Goal: Task Accomplishment & Management: Use online tool/utility

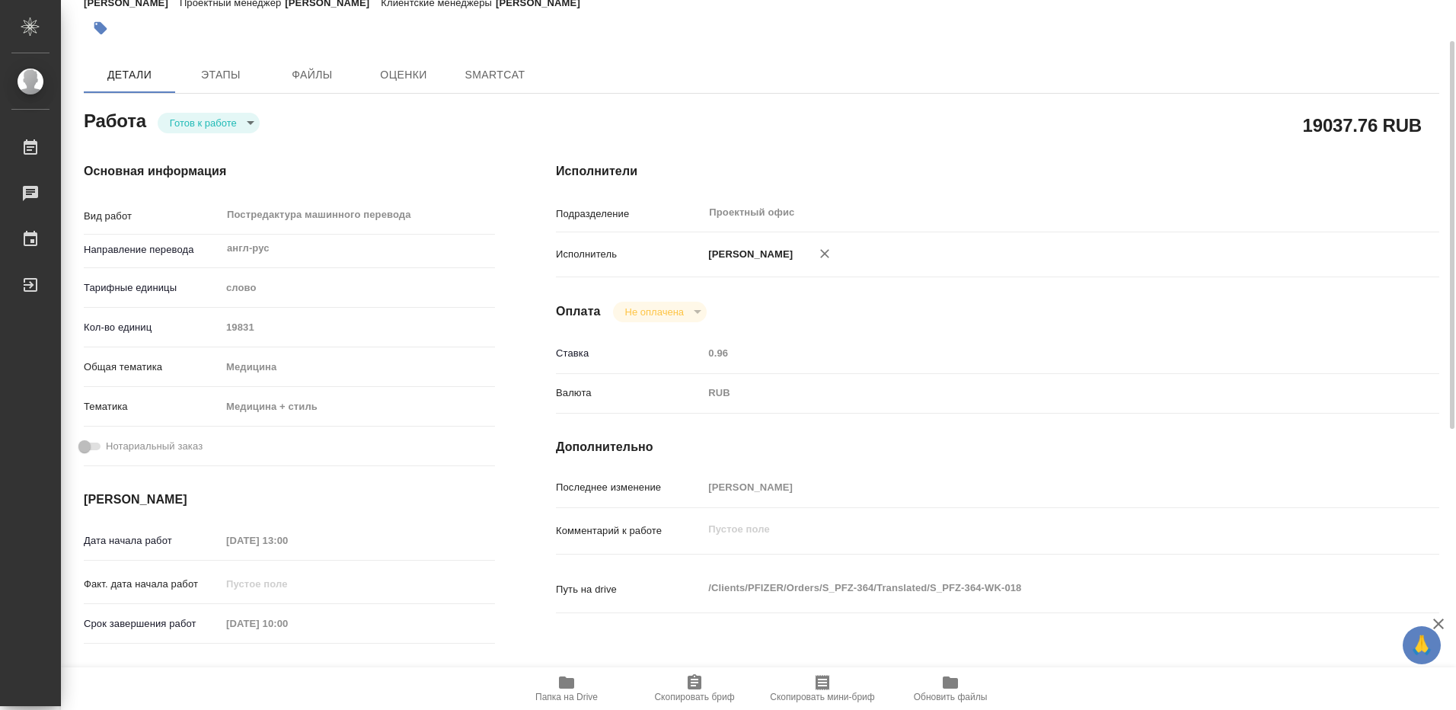
type textarea "x"
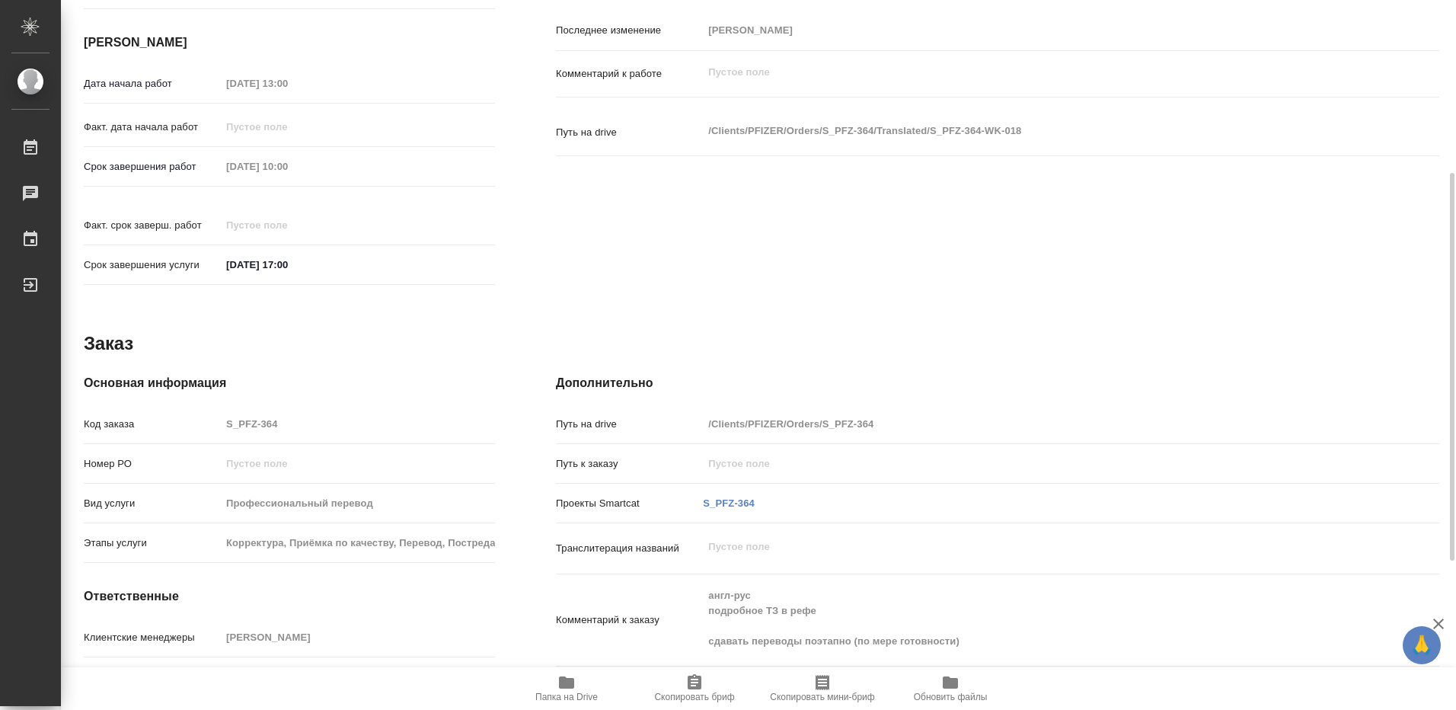
type textarea "x"
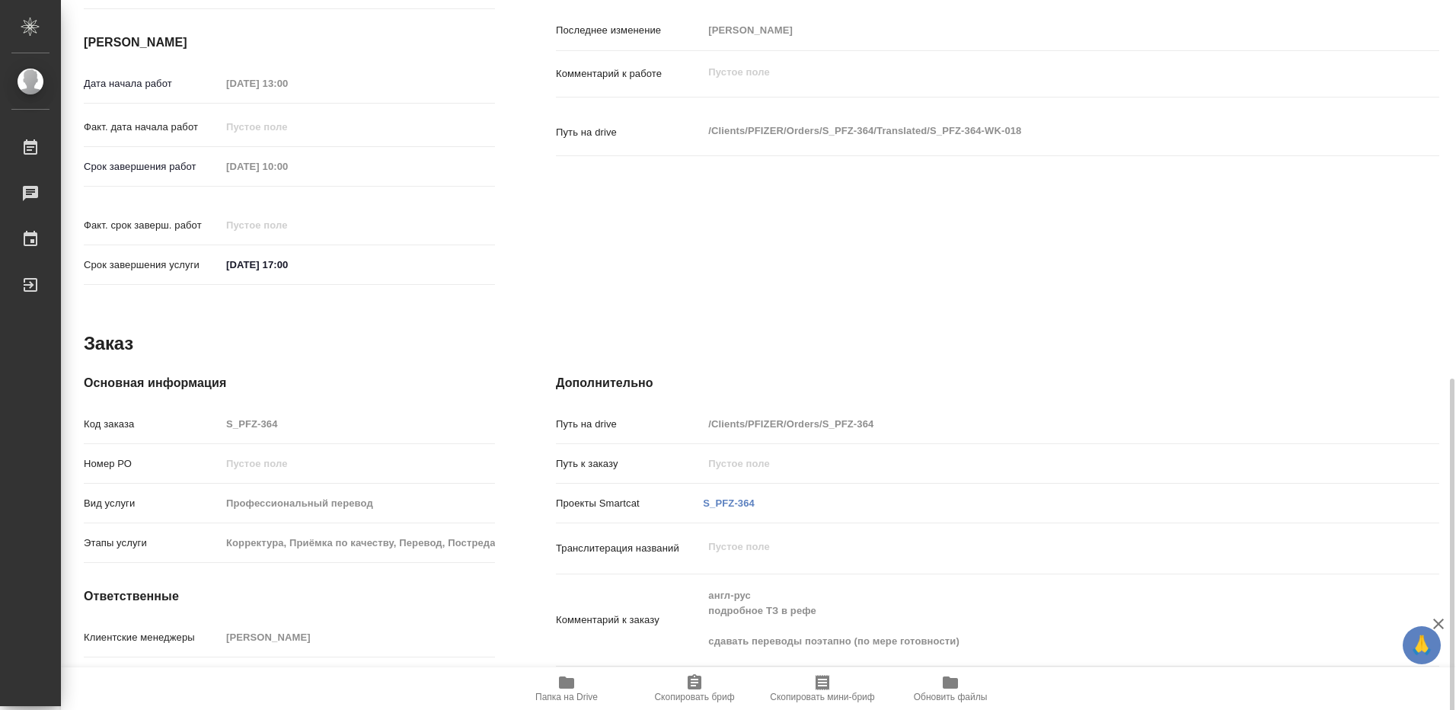
scroll to position [589, 0]
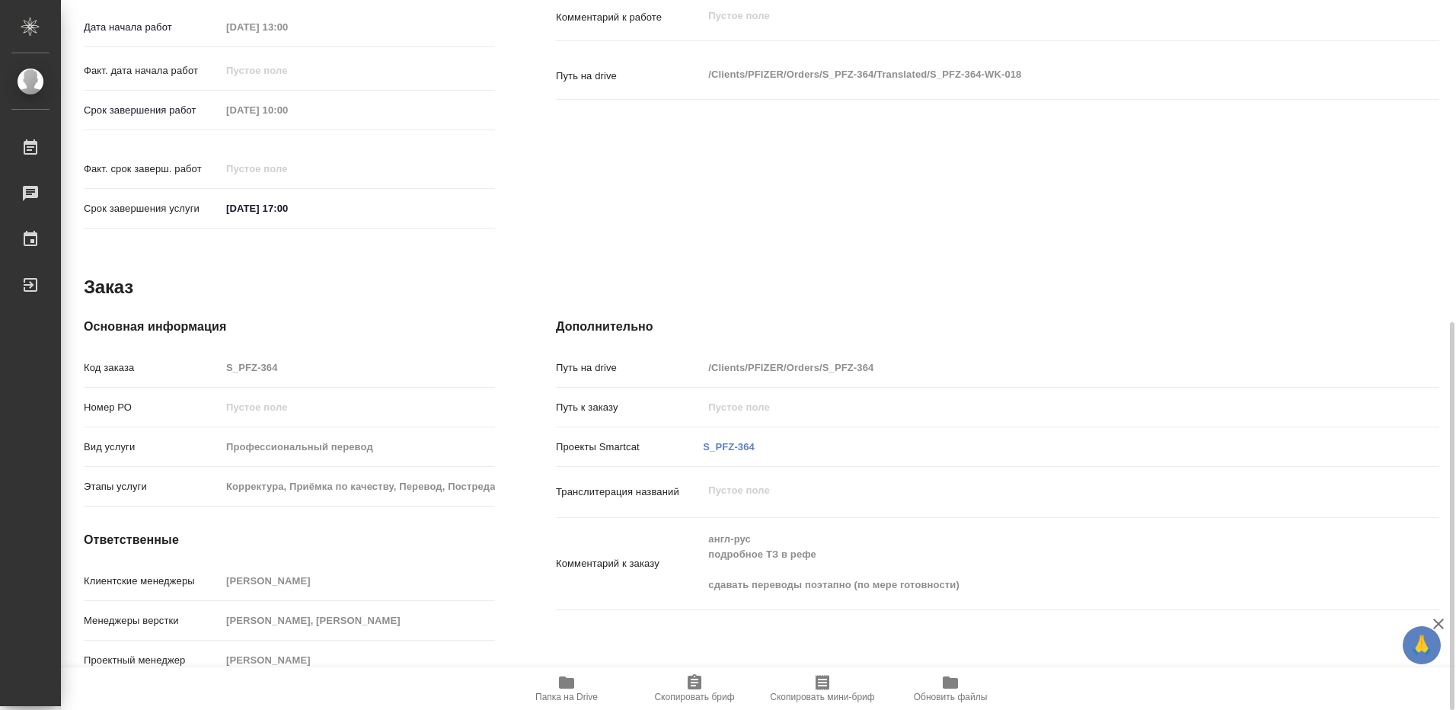
type textarea "x"
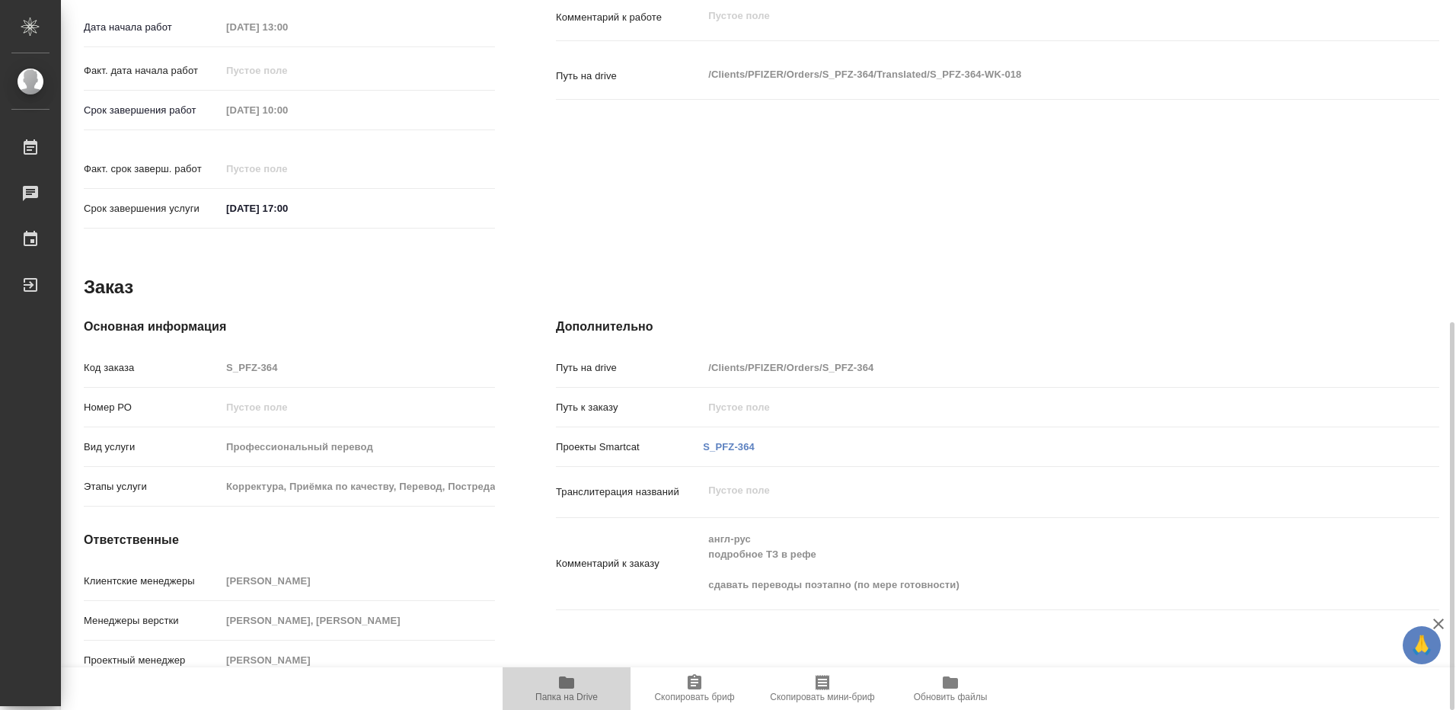
click at [563, 676] on icon "button" at bounding box center [566, 682] width 15 height 12
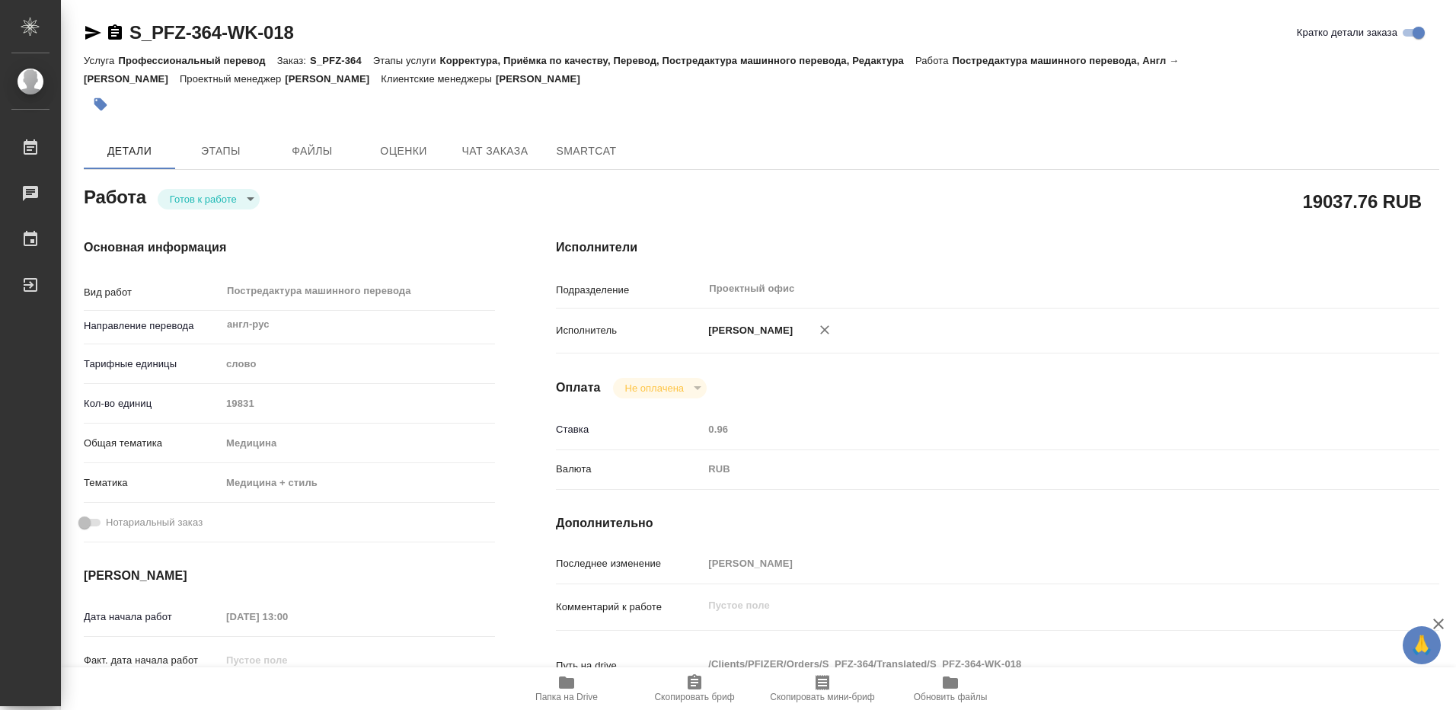
click at [566, 685] on icon "button" at bounding box center [566, 682] width 15 height 12
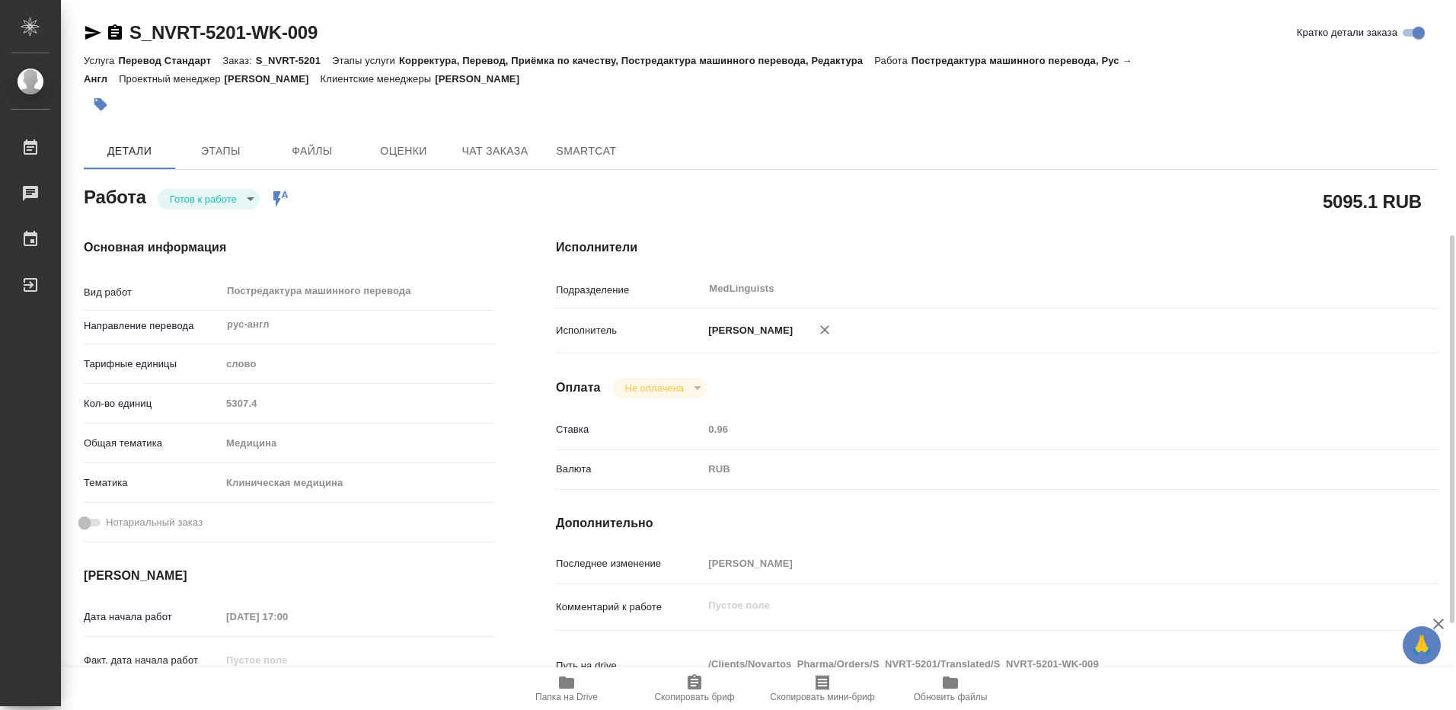
scroll to position [152, 0]
